Goal: Task Accomplishment & Management: Use online tool/utility

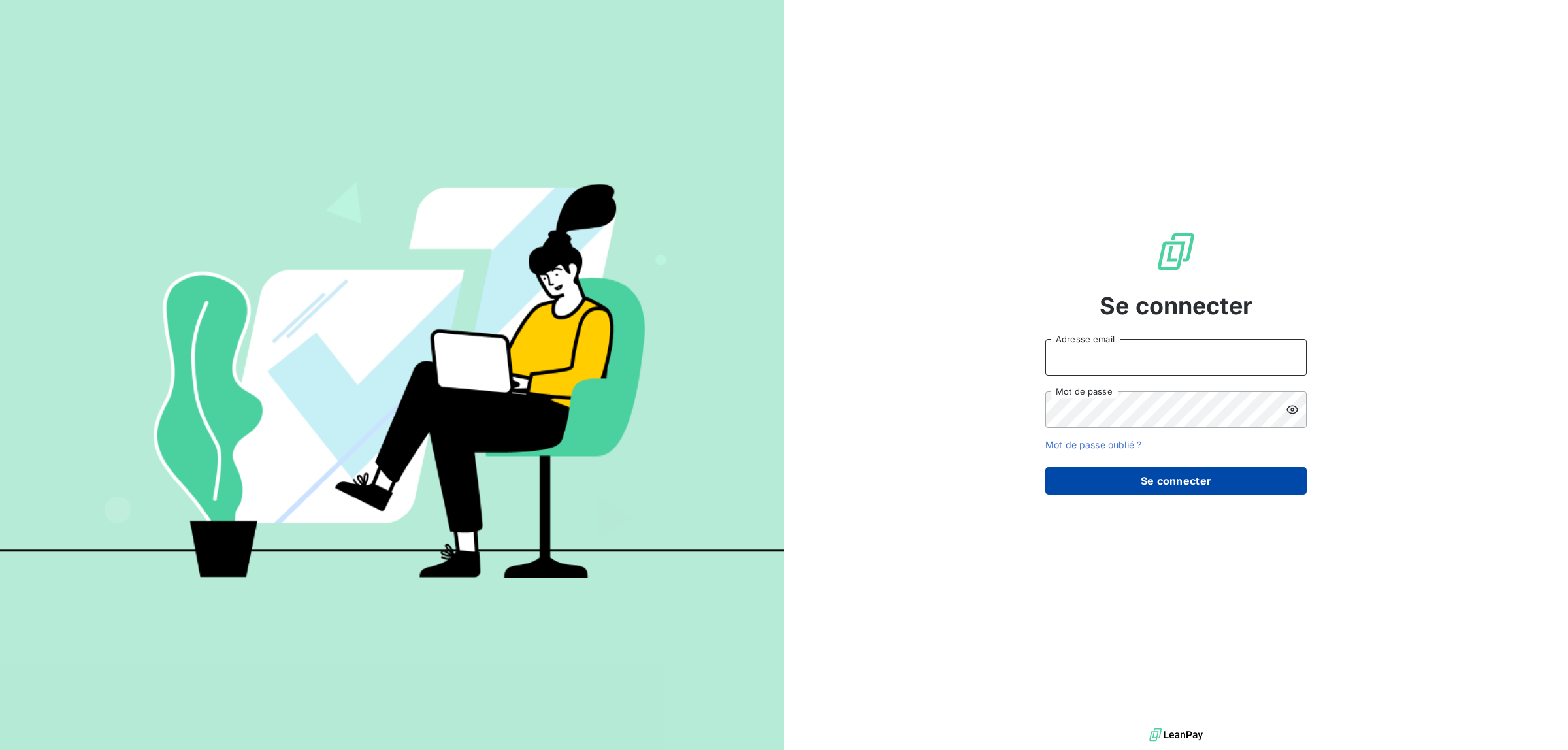
type input "[PERSON_NAME][EMAIL_ADDRESS][DOMAIN_NAME]"
click at [1136, 484] on button "Se connecter" at bounding box center [1176, 481] width 261 height 27
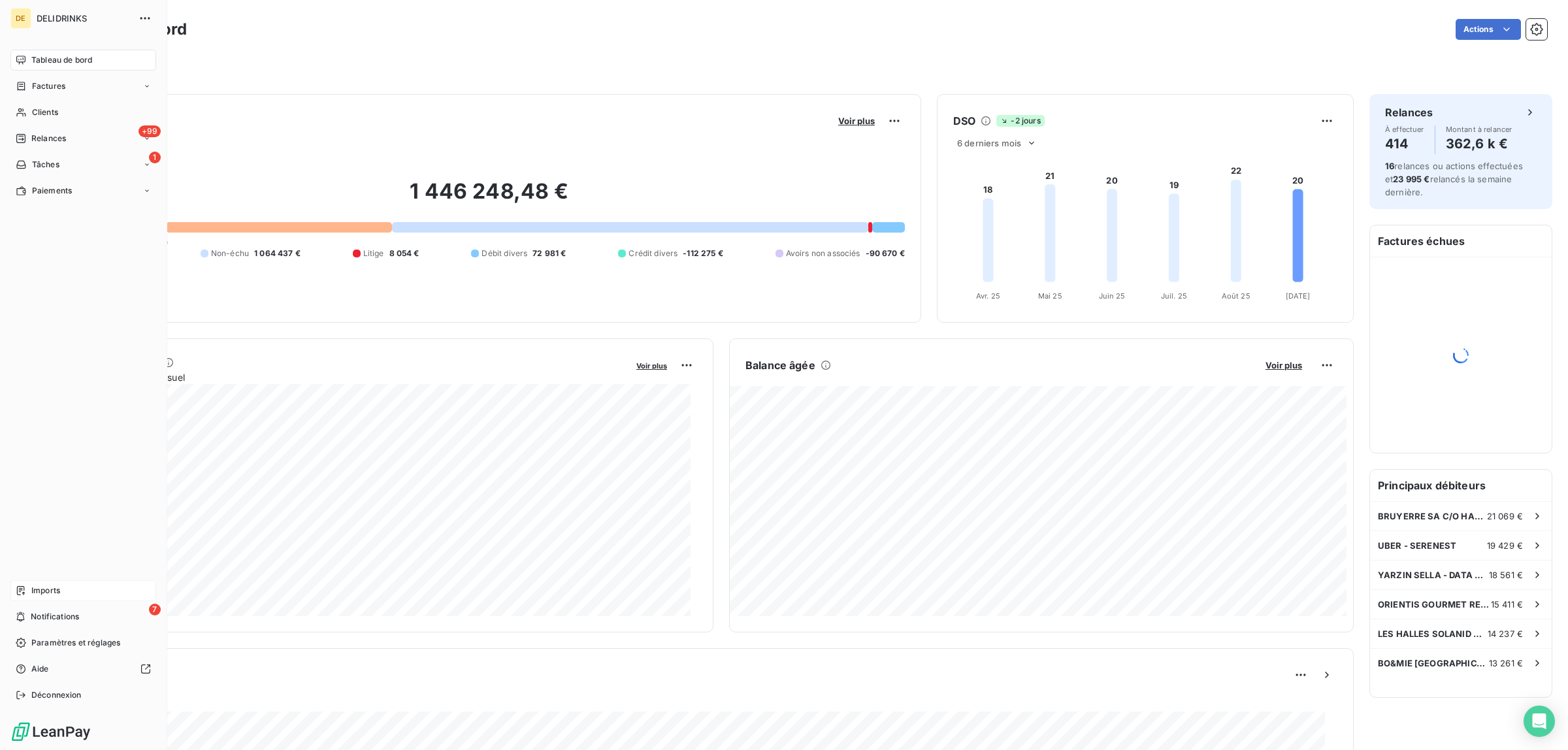
click at [47, 588] on span "Imports" at bounding box center [45, 591] width 29 height 12
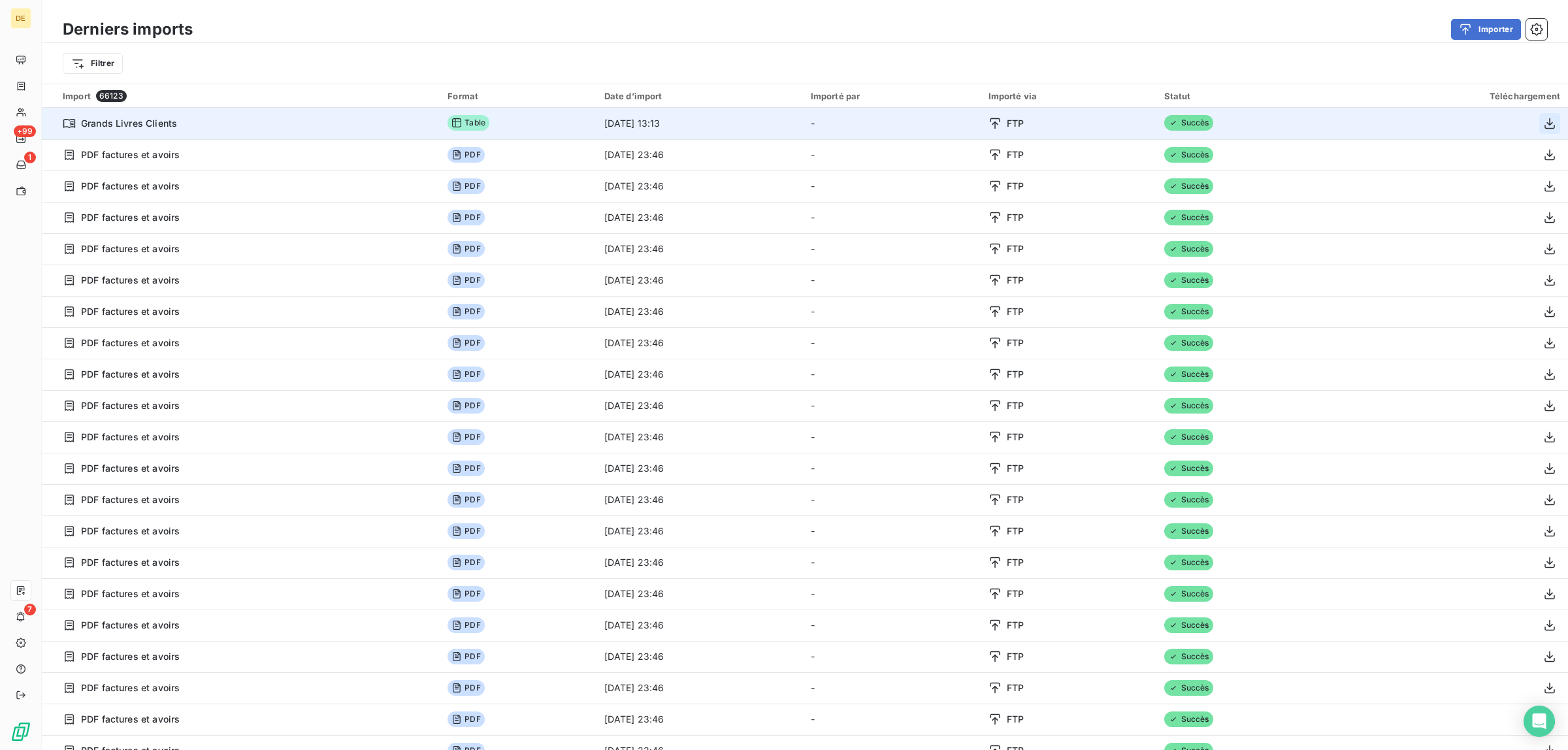
click at [1545, 125] on icon "button" at bounding box center [1550, 123] width 10 height 11
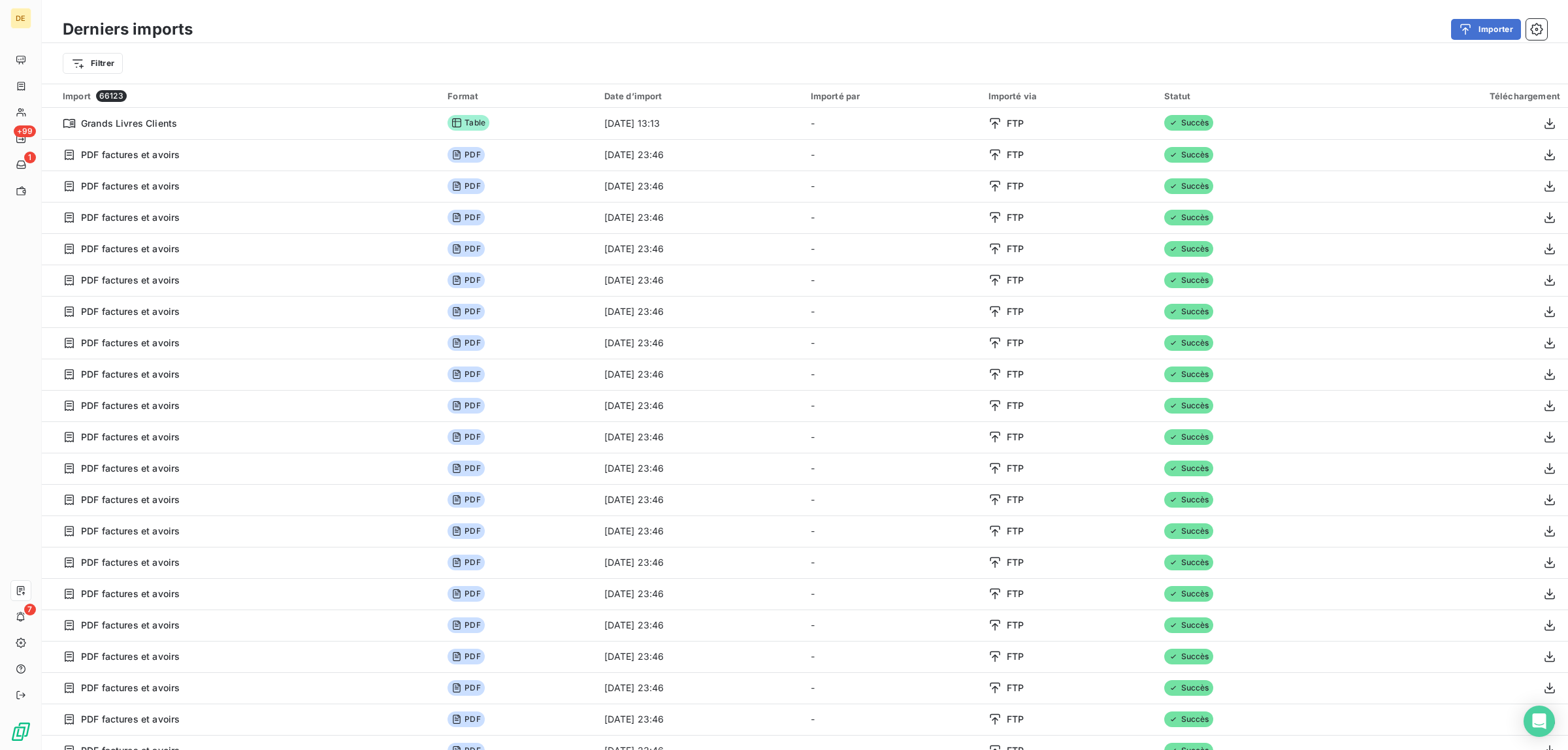
click at [1127, 59] on div "Filtrer" at bounding box center [805, 64] width 1484 height 25
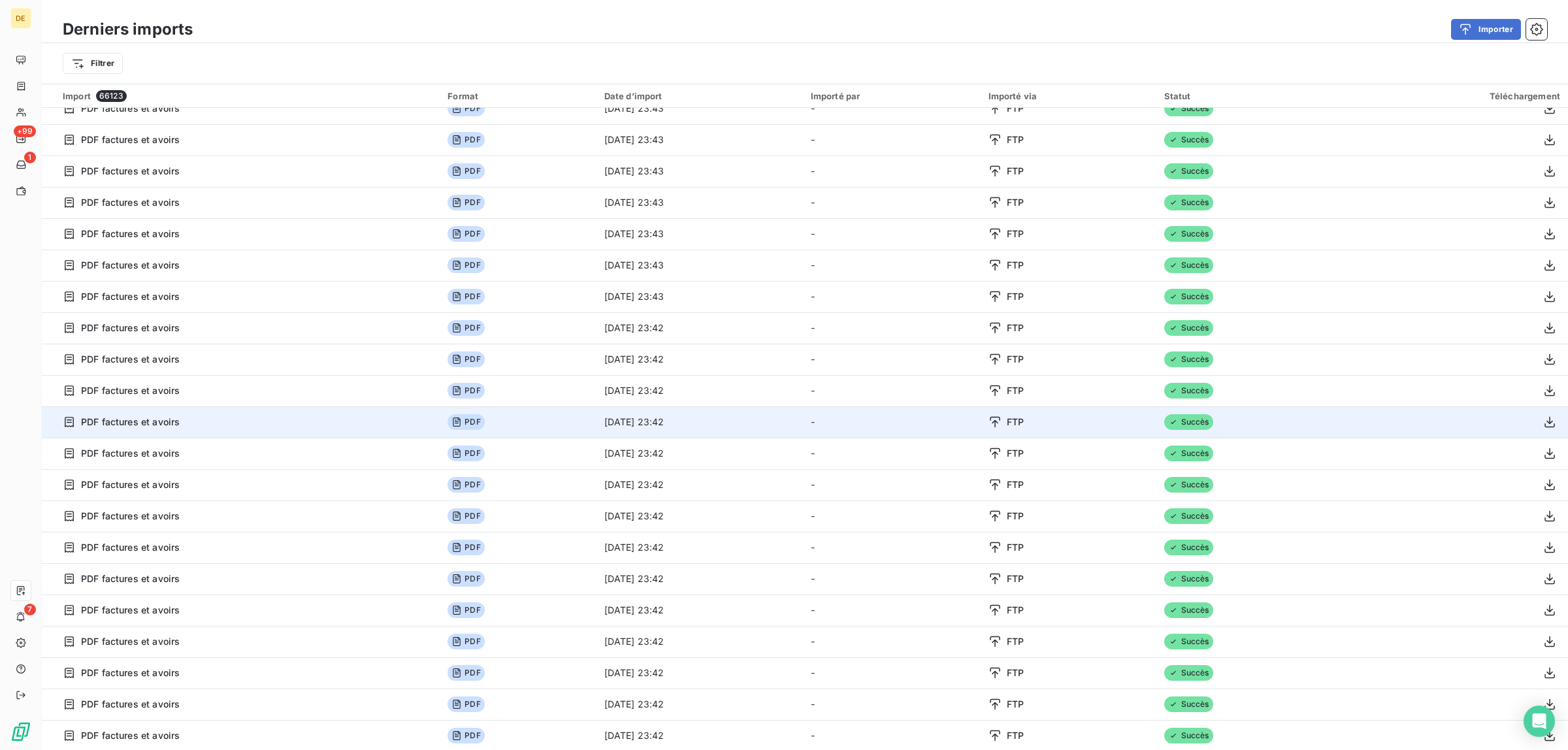
scroll to position [44, 0]
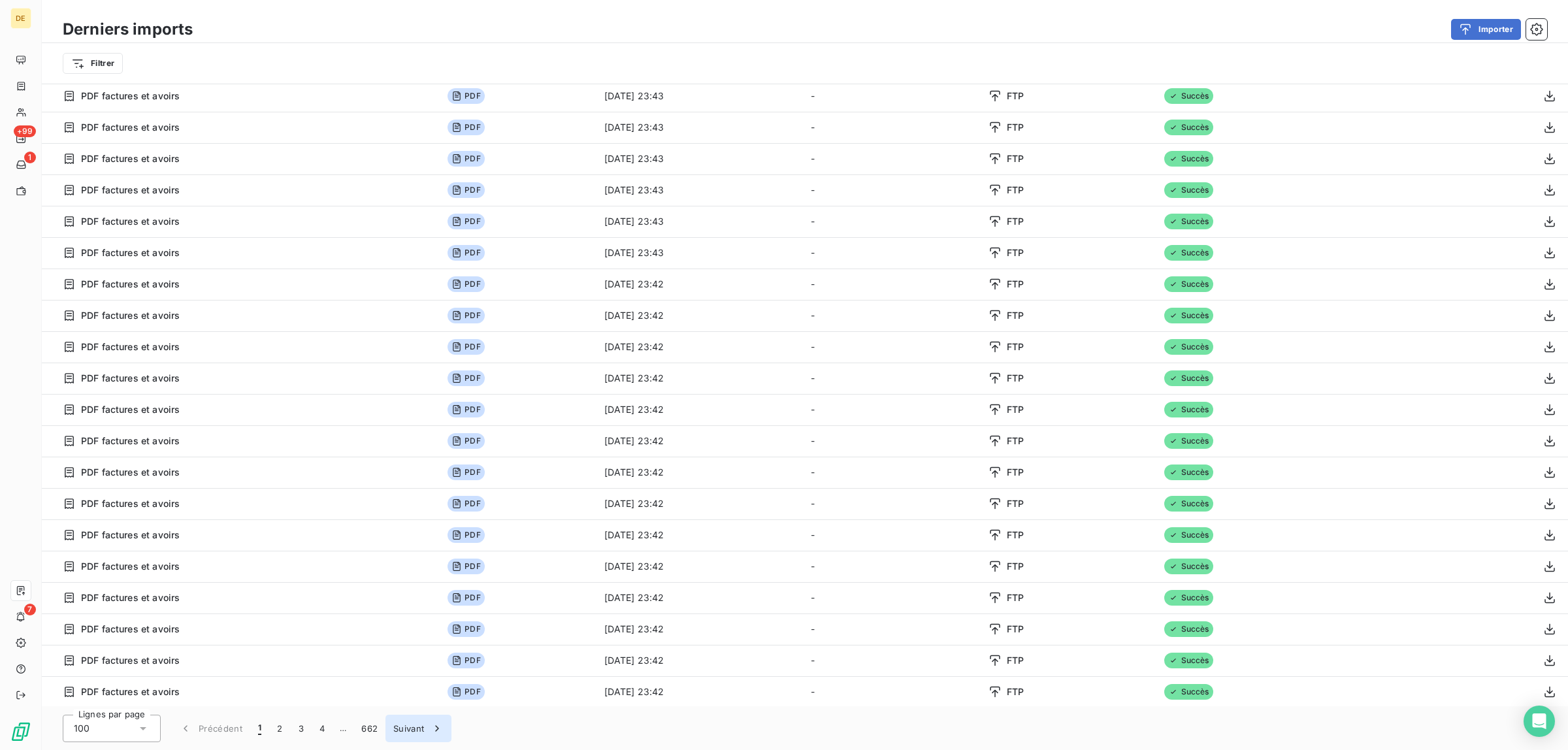
click at [405, 727] on button "Suivant" at bounding box center [418, 729] width 66 height 27
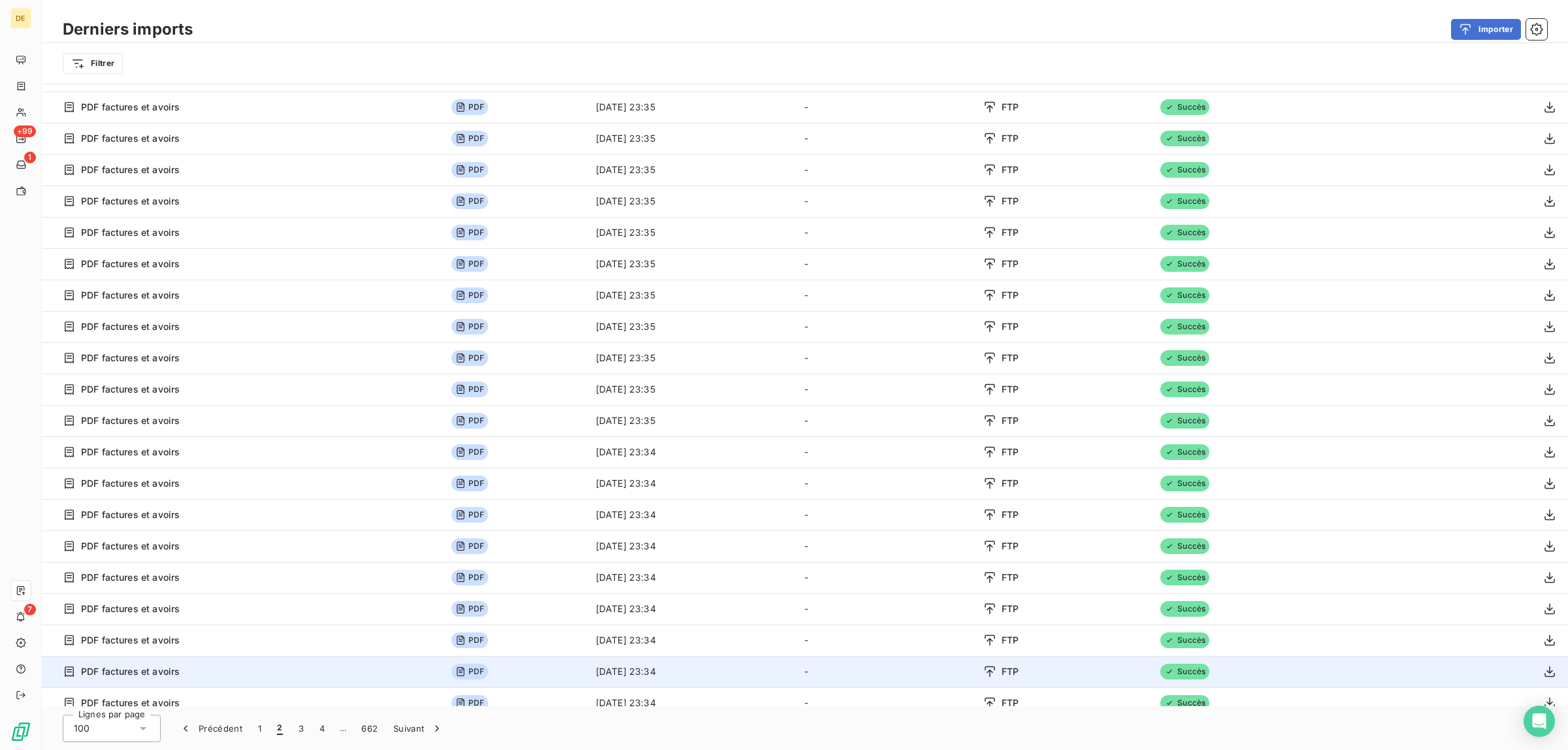
scroll to position [2493, 0]
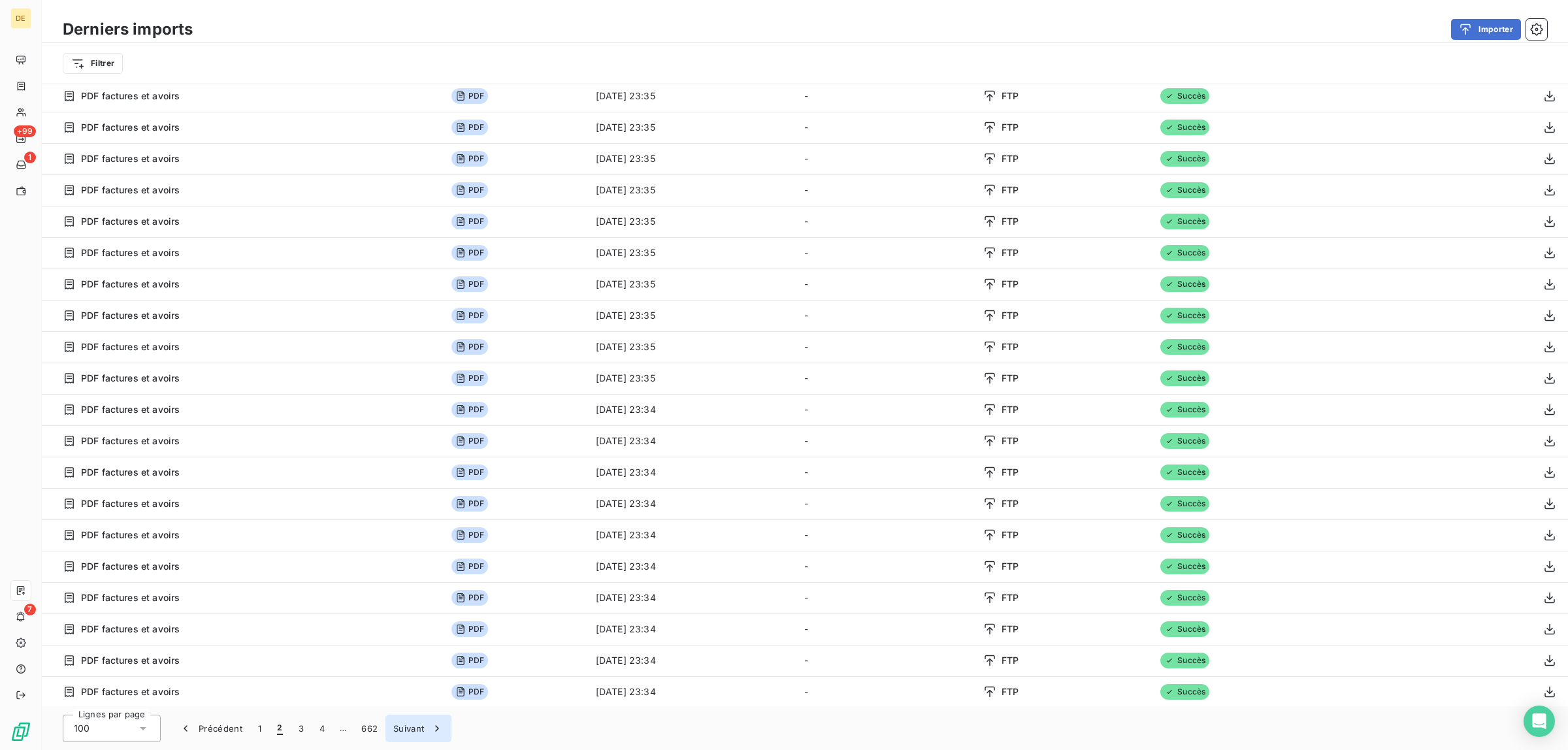
click at [399, 723] on button "Suivant" at bounding box center [418, 729] width 66 height 27
click at [408, 727] on button "Suivant" at bounding box center [418, 729] width 66 height 27
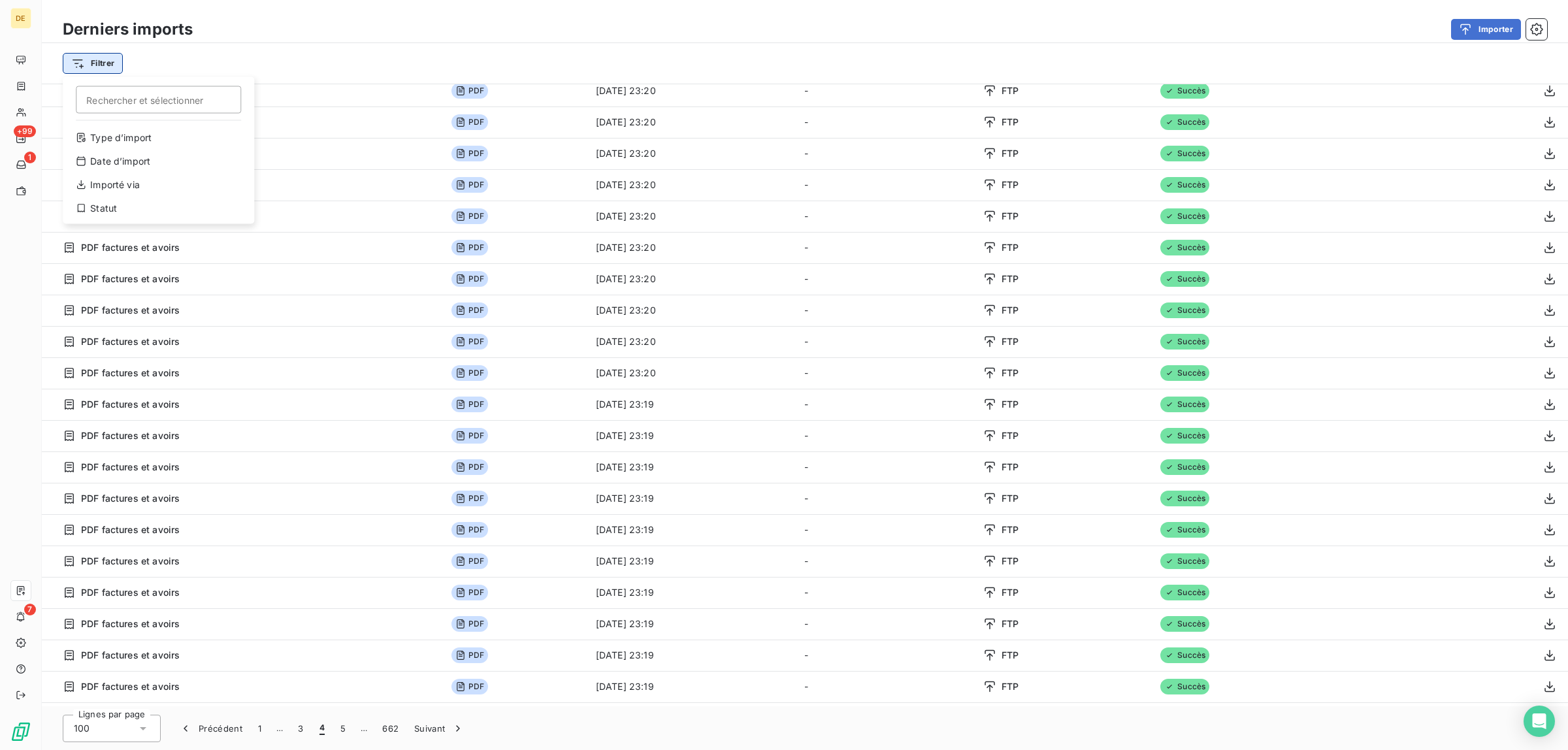
click at [89, 56] on html "DE +99 1 7 Derniers imports Importer Filtrer Rechercher et sélectionner Type d’…" at bounding box center [784, 375] width 1568 height 750
click at [119, 141] on div "Type d’import" at bounding box center [158, 138] width 181 height 21
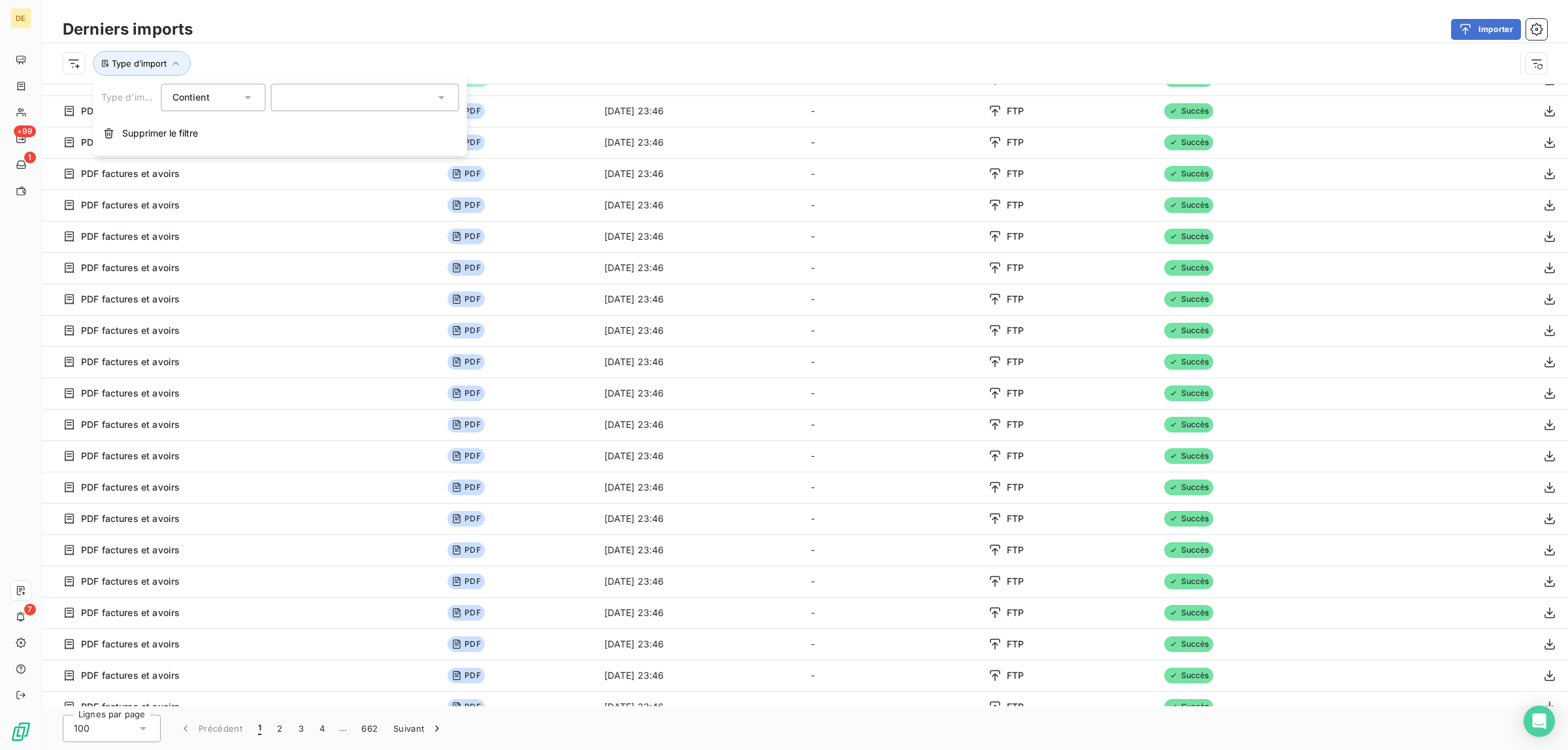
scroll to position [44, 0]
click at [247, 92] on icon at bounding box center [249, 98] width 13 height 13
click at [359, 95] on div at bounding box center [365, 97] width 188 height 27
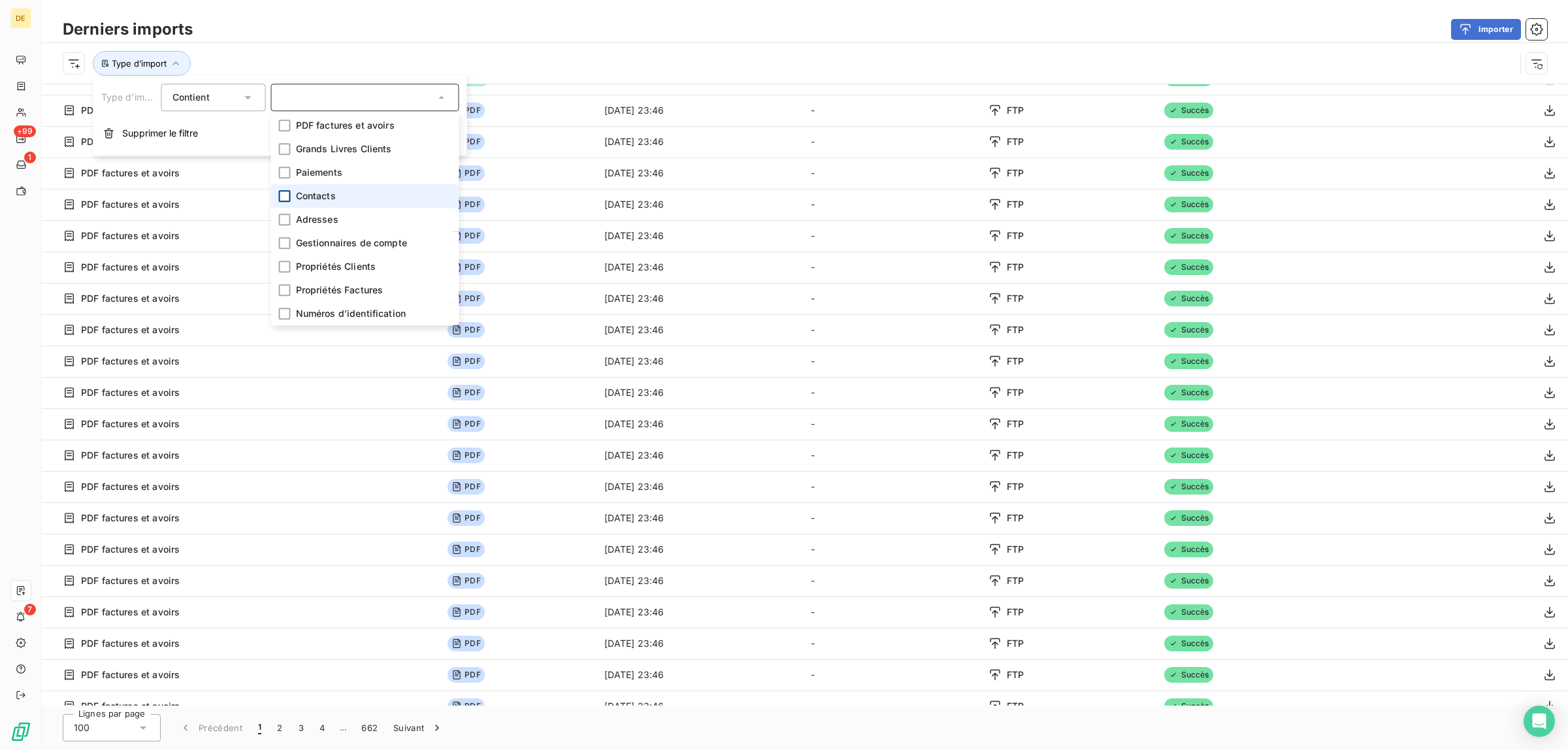
click at [285, 193] on div at bounding box center [285, 196] width 12 height 12
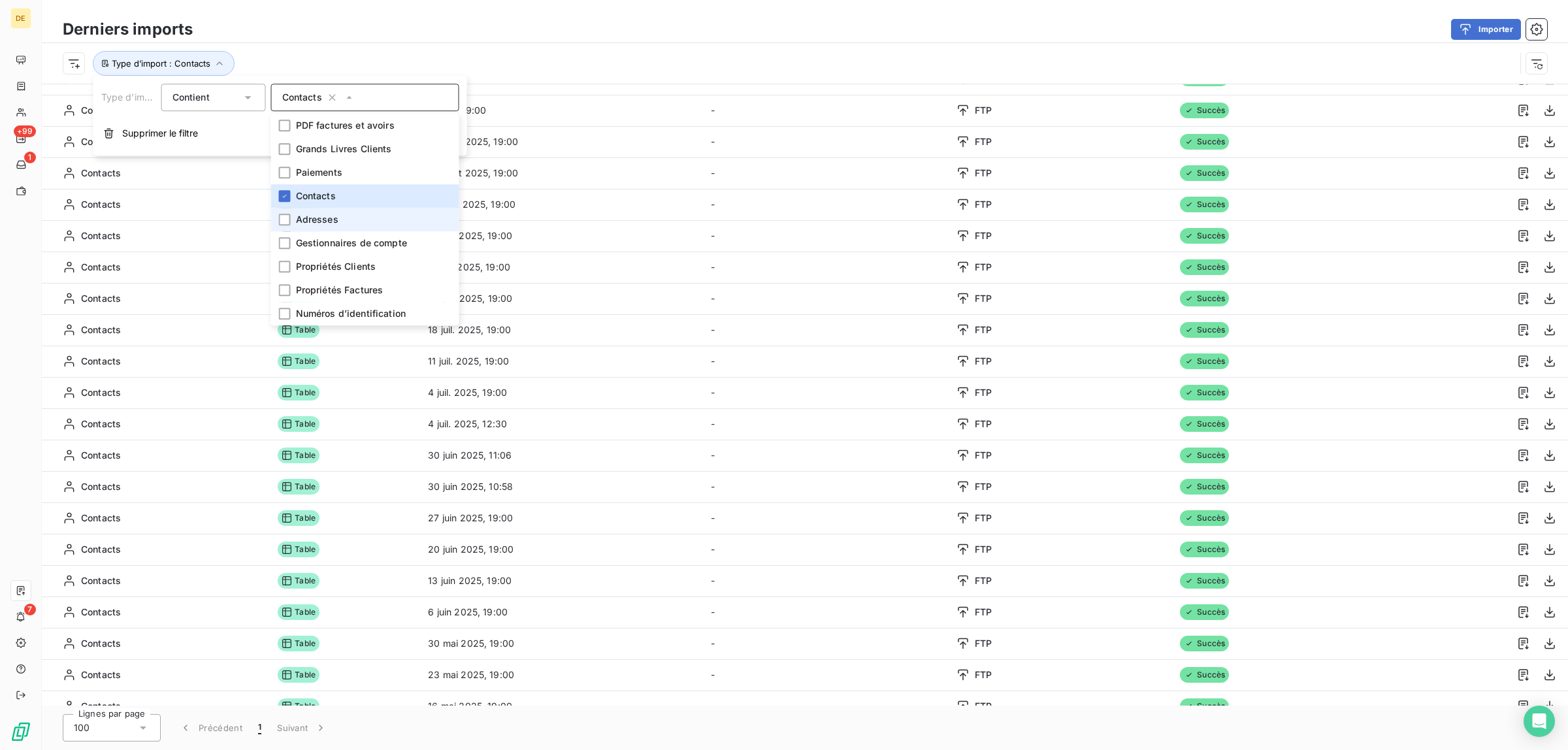
click at [288, 210] on li "Adresses" at bounding box center [365, 220] width 188 height 24
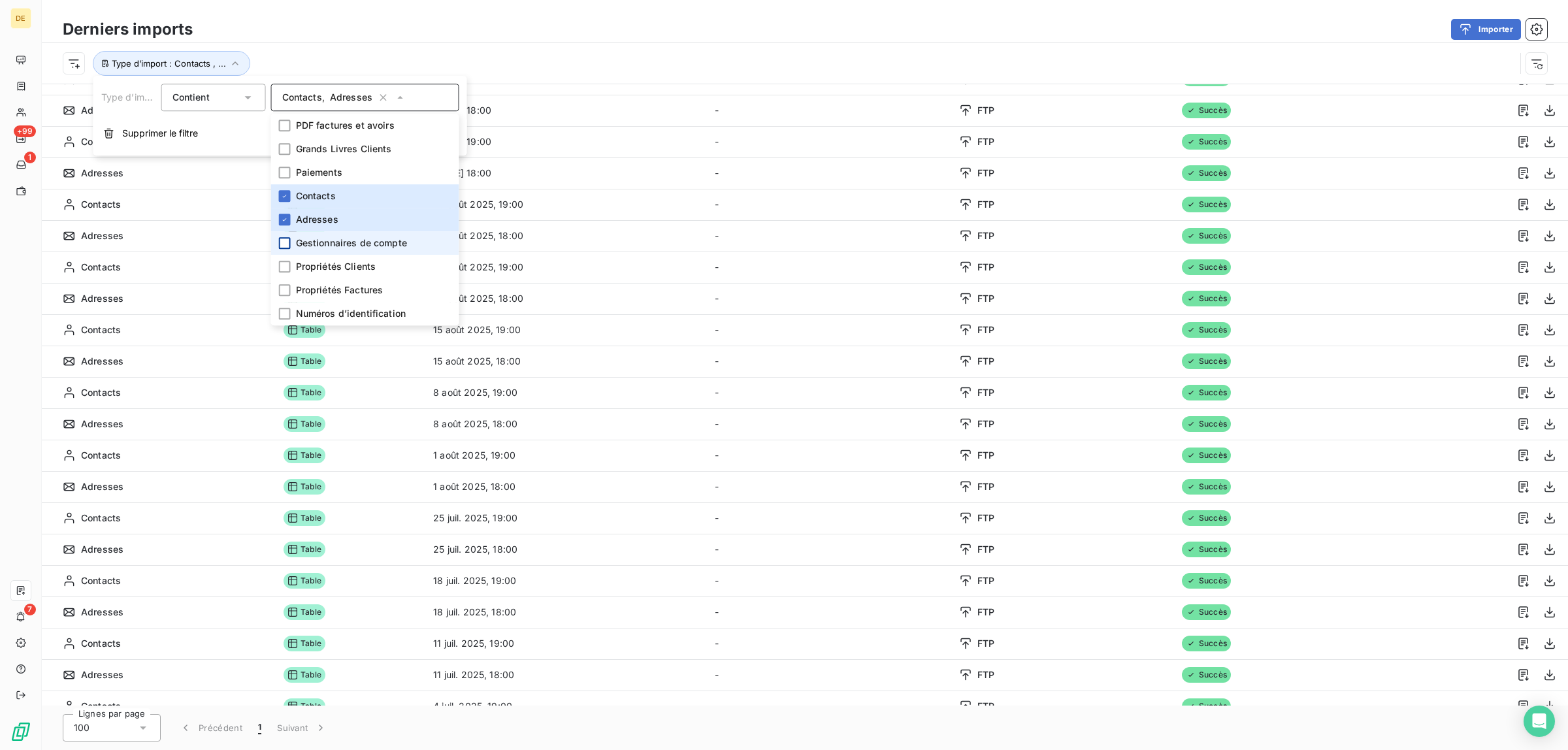
click at [286, 240] on div at bounding box center [285, 243] width 12 height 12
click at [286, 240] on icon at bounding box center [285, 243] width 8 height 8
click at [743, 44] on div "Type d’import : Contacts , ..." at bounding box center [805, 63] width 1527 height 41
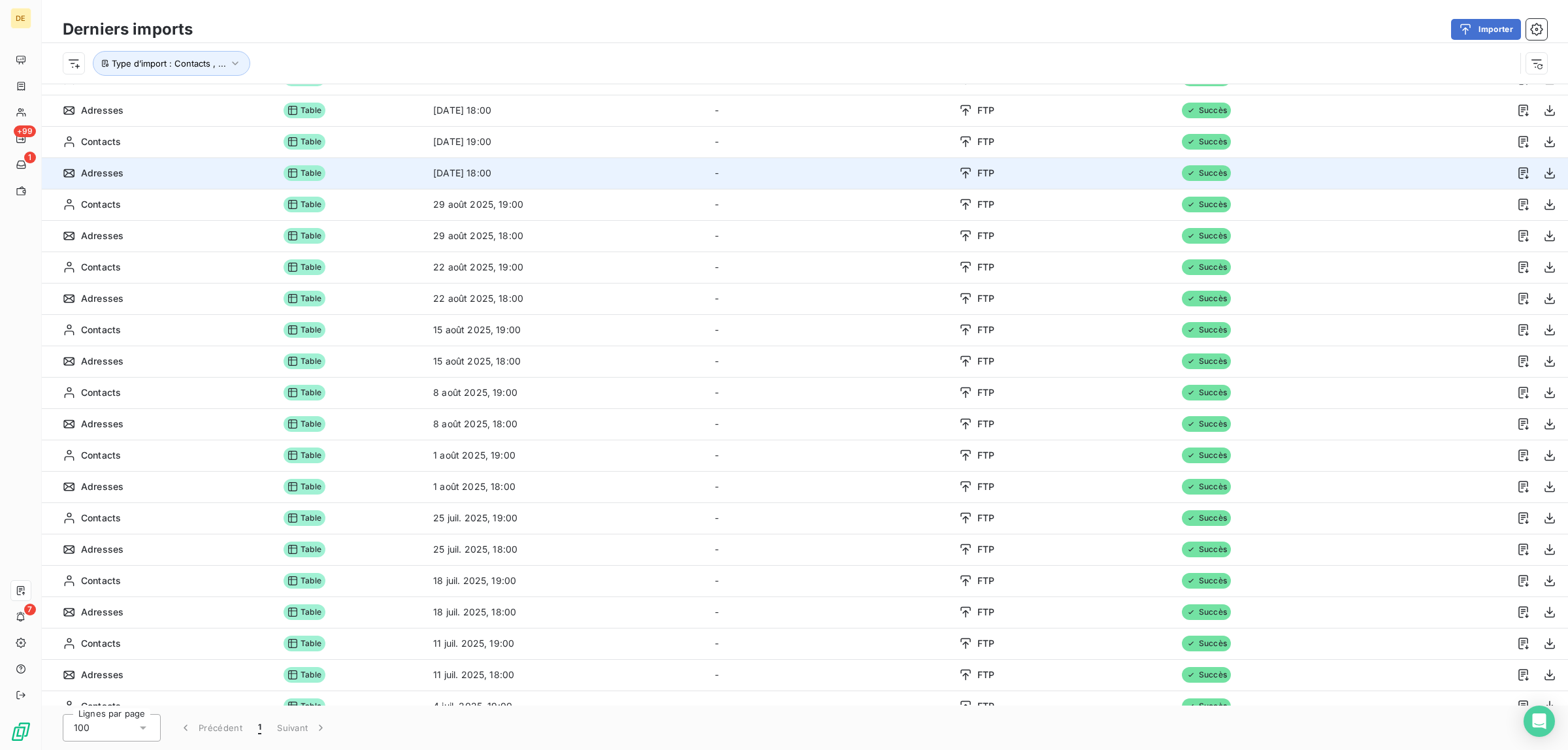
scroll to position [0, 0]
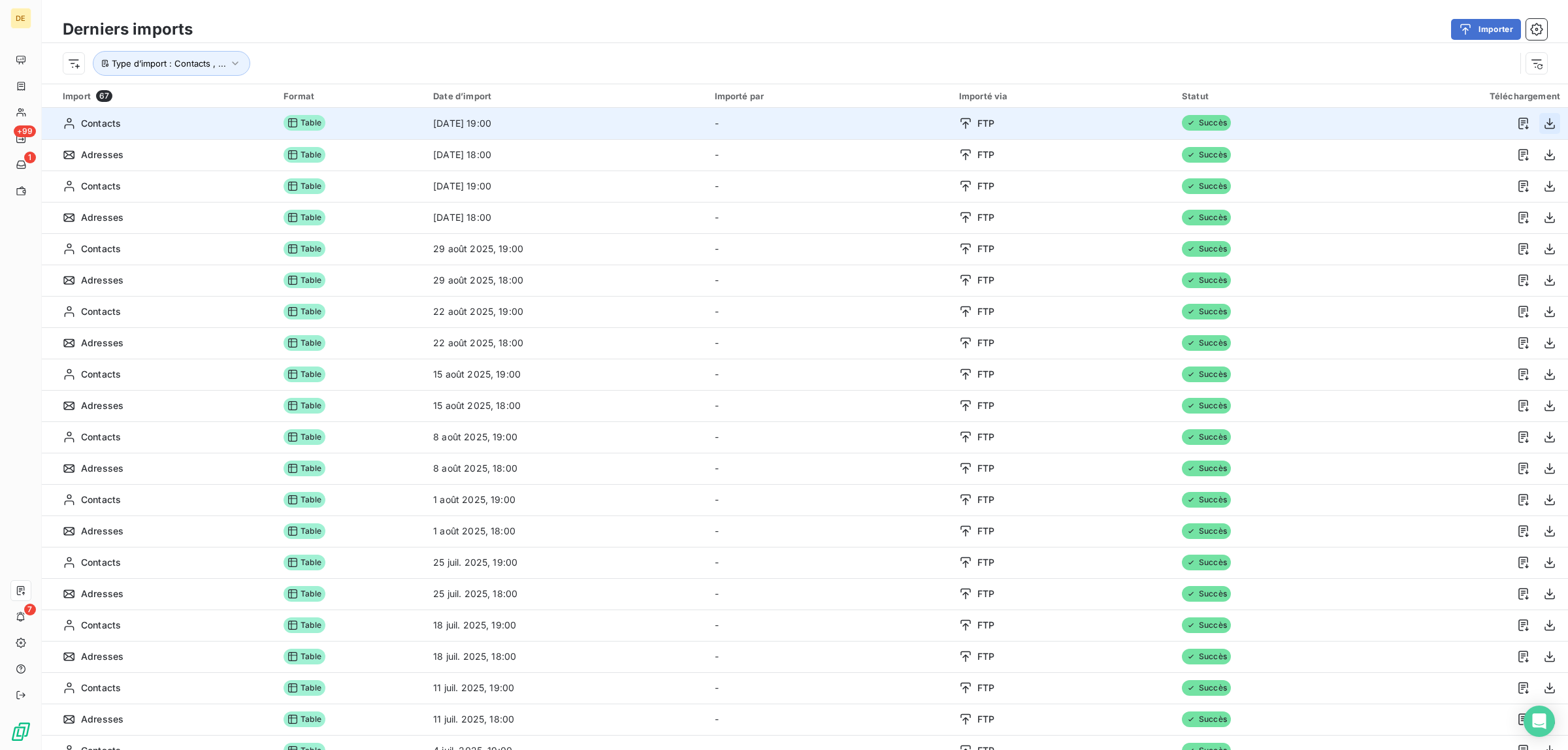
click at [1545, 123] on icon "button" at bounding box center [1550, 123] width 10 height 11
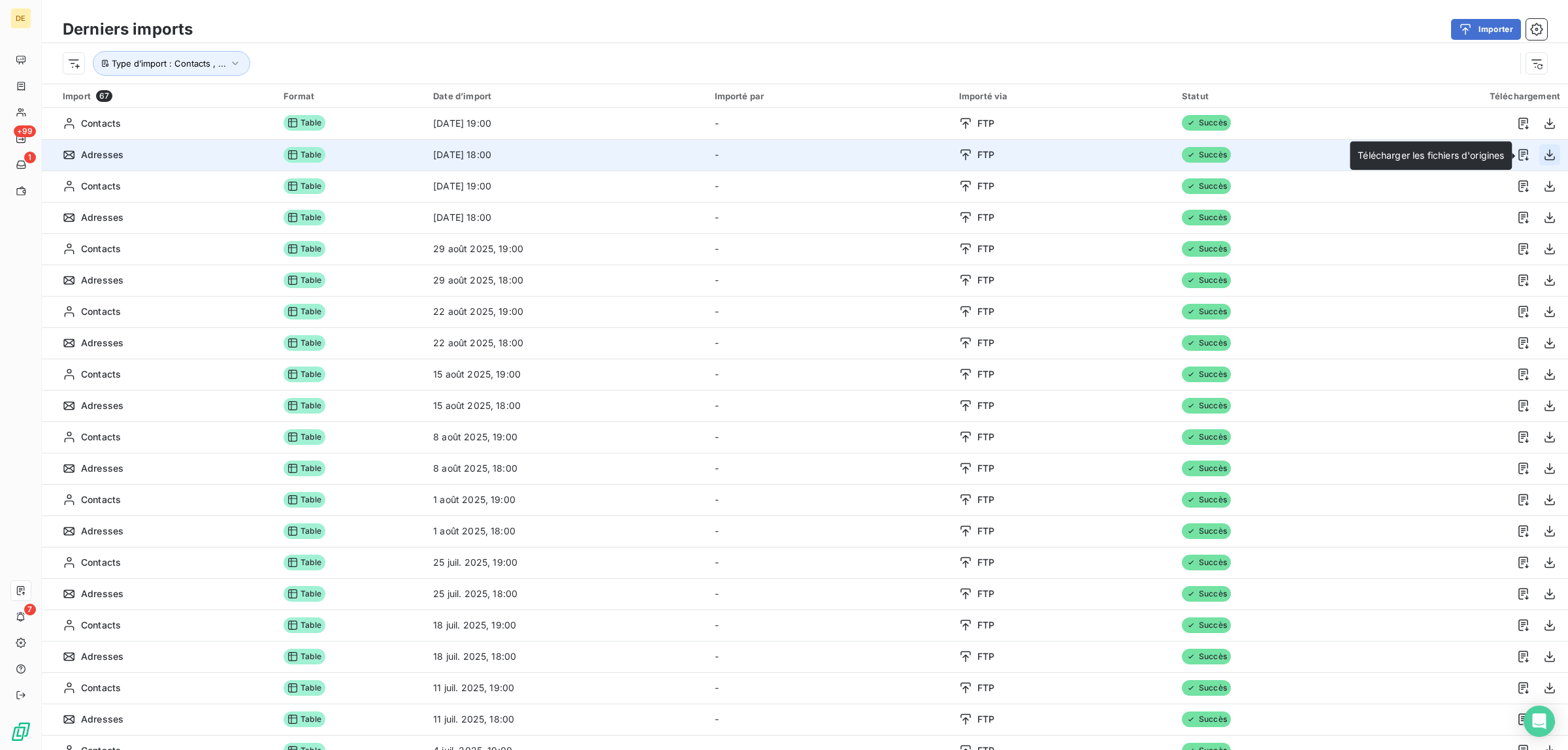
click at [1544, 152] on icon "button" at bounding box center [1550, 155] width 13 height 13
